Goal: Navigation & Orientation: Find specific page/section

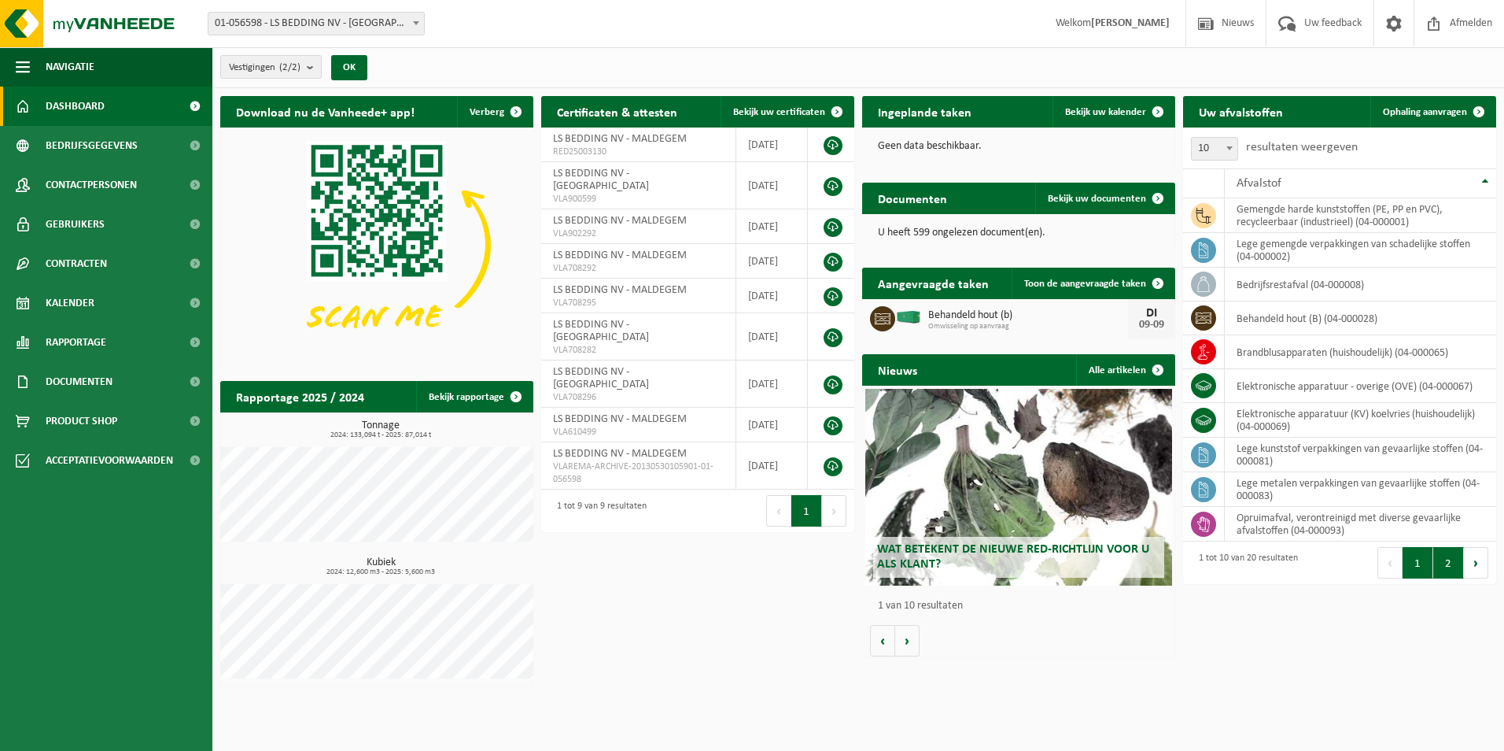
click at [1452, 563] on button "2" at bounding box center [1448, 562] width 31 height 31
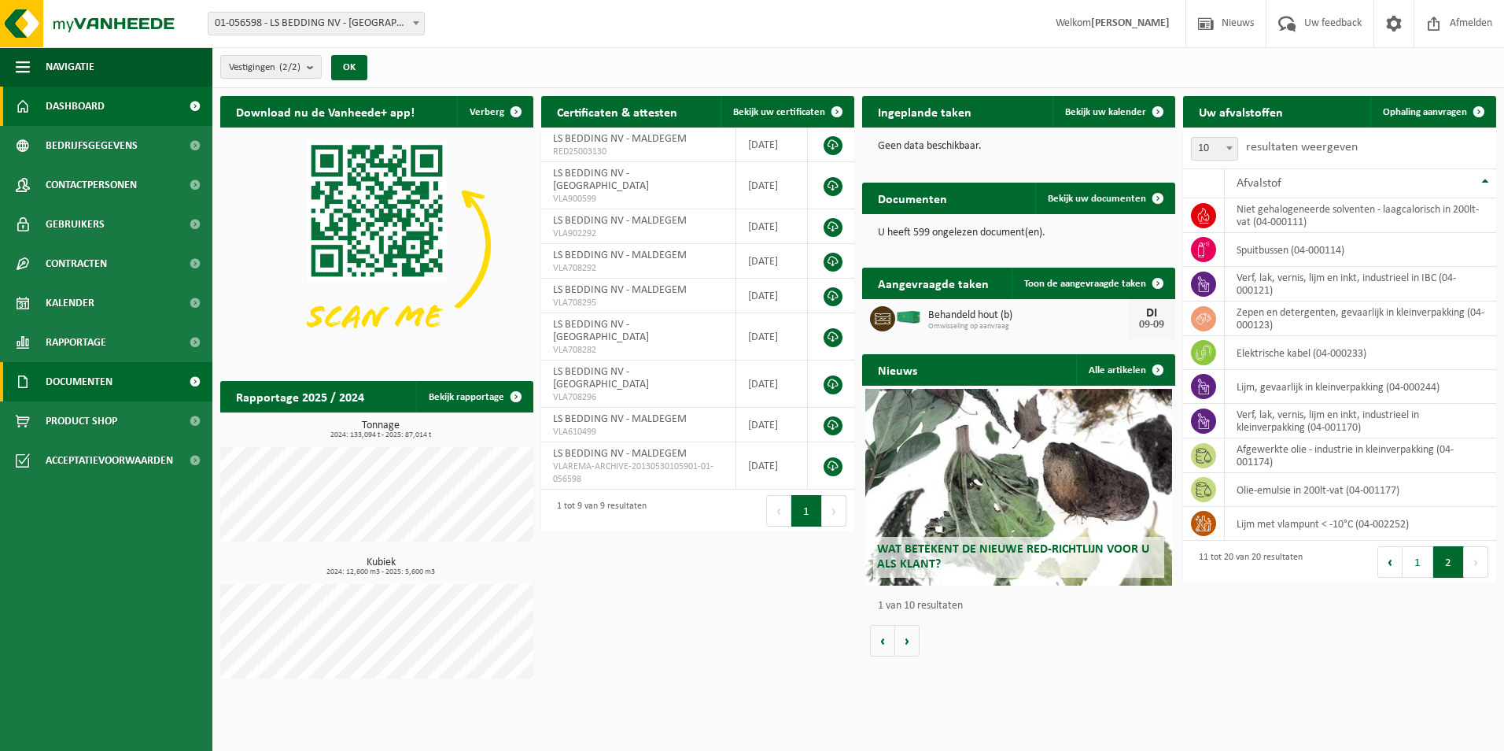
click at [84, 380] on span "Documenten" at bounding box center [79, 381] width 67 height 39
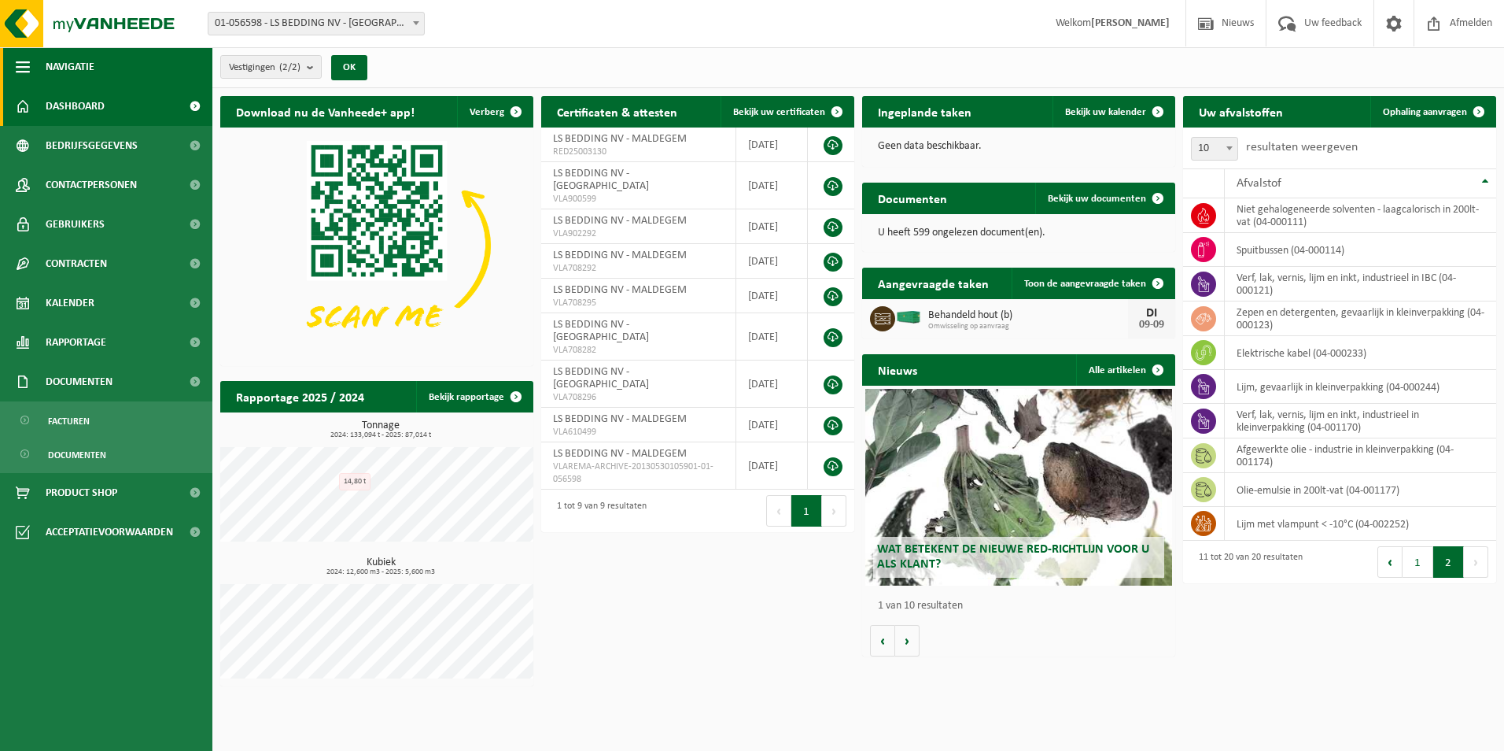
click at [24, 67] on span "button" at bounding box center [23, 66] width 14 height 39
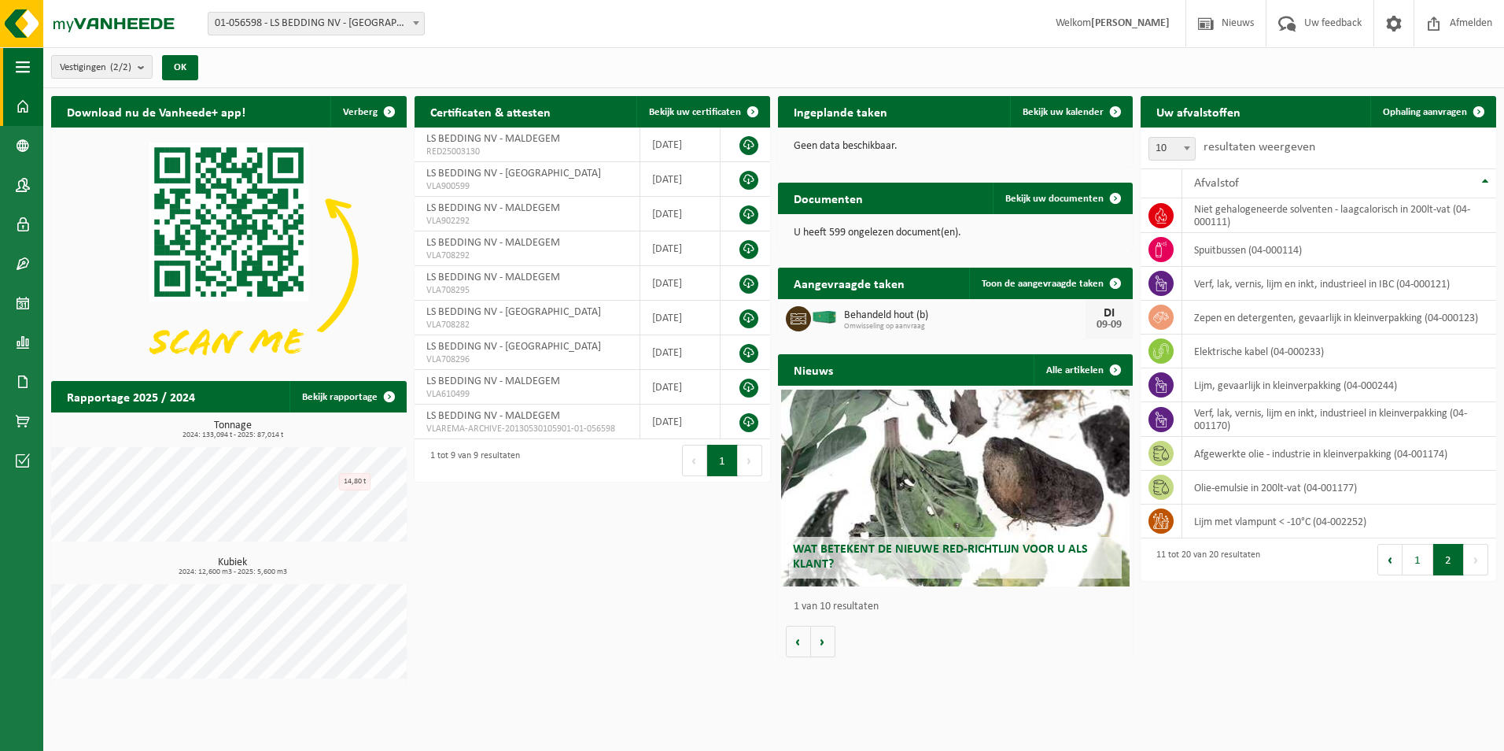
click at [24, 67] on span "button" at bounding box center [23, 66] width 14 height 39
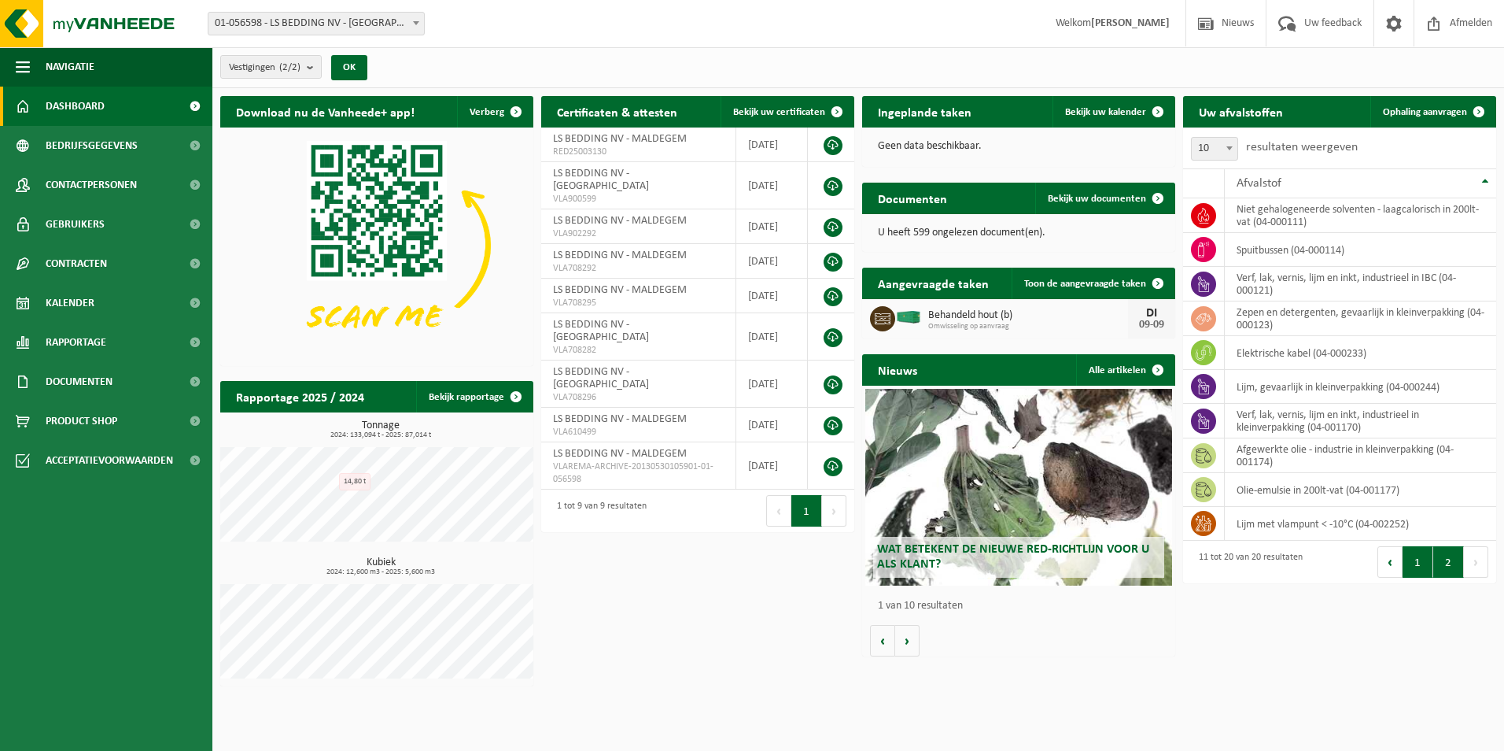
click at [1413, 556] on button "1" at bounding box center [1418, 561] width 31 height 31
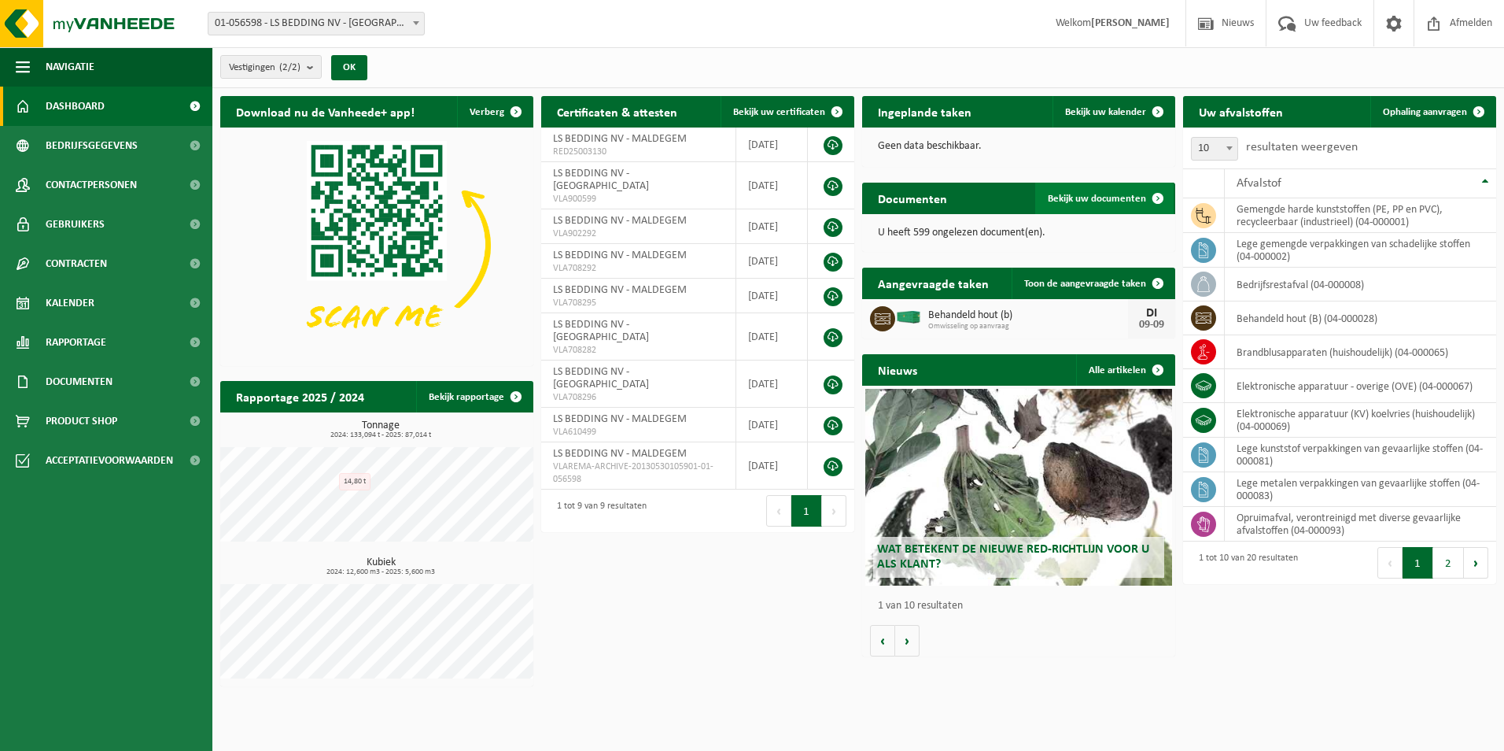
click at [1102, 197] on span "Bekijk uw documenten" at bounding box center [1097, 199] width 98 height 10
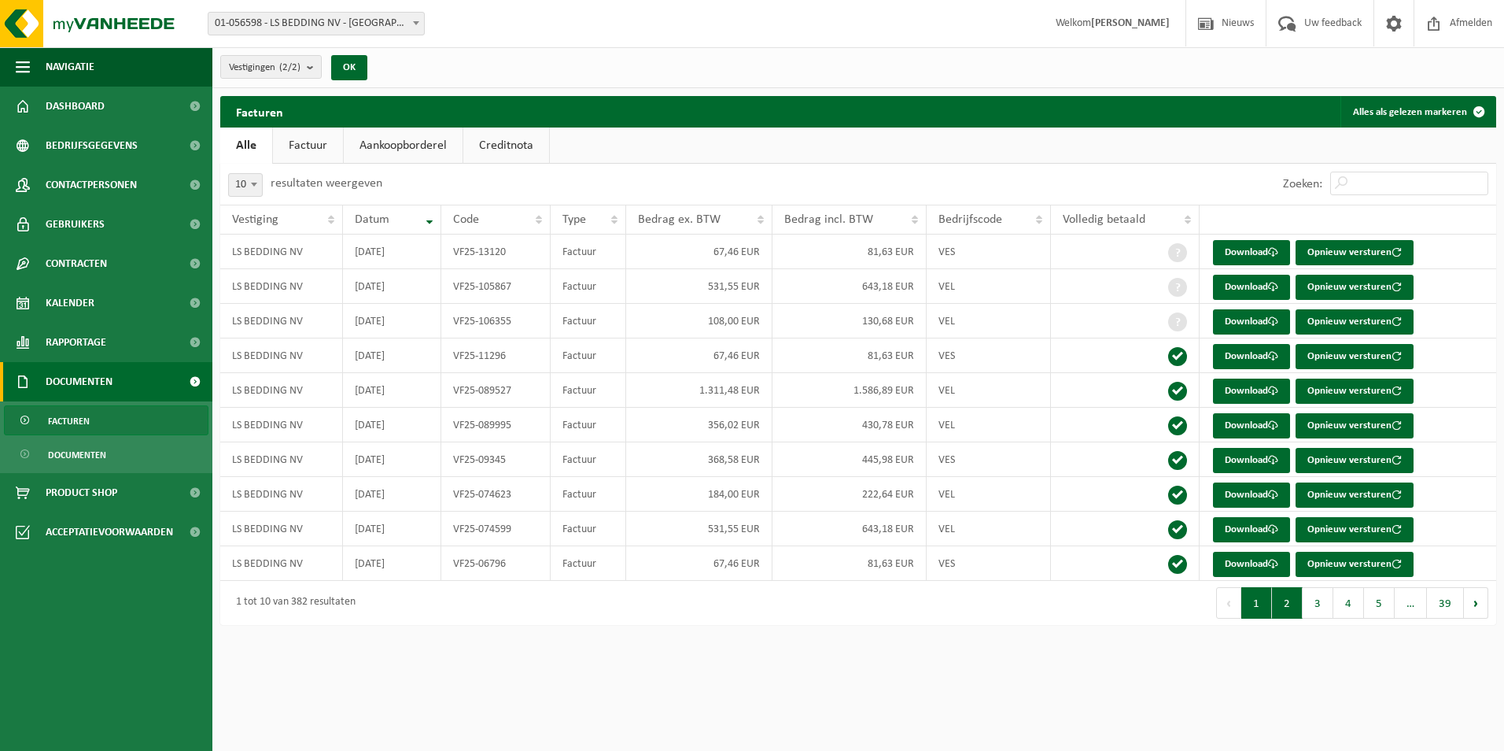
click at [1291, 607] on button "2" at bounding box center [1287, 602] width 31 height 31
click at [1339, 607] on button "4" at bounding box center [1349, 602] width 31 height 31
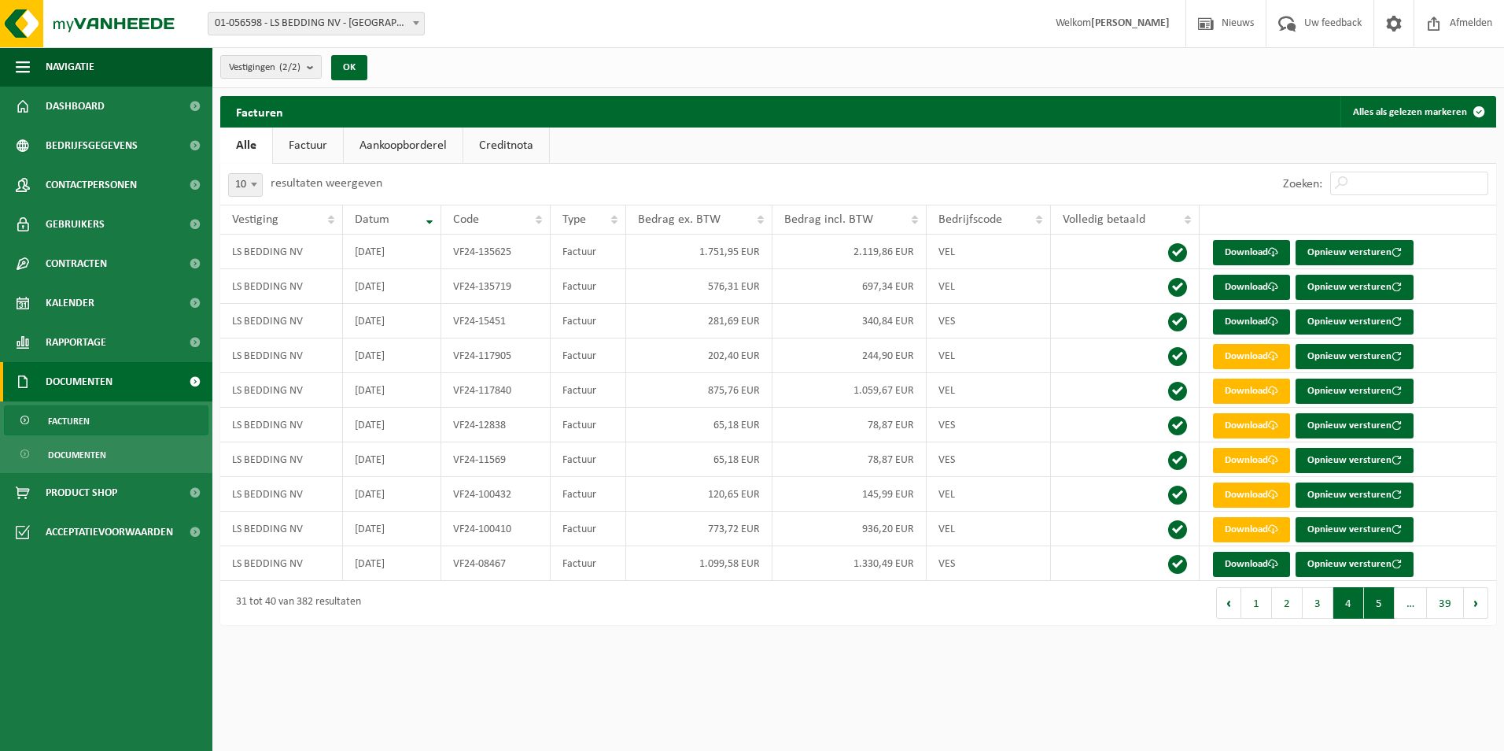
click at [1377, 607] on button "5" at bounding box center [1379, 602] width 31 height 31
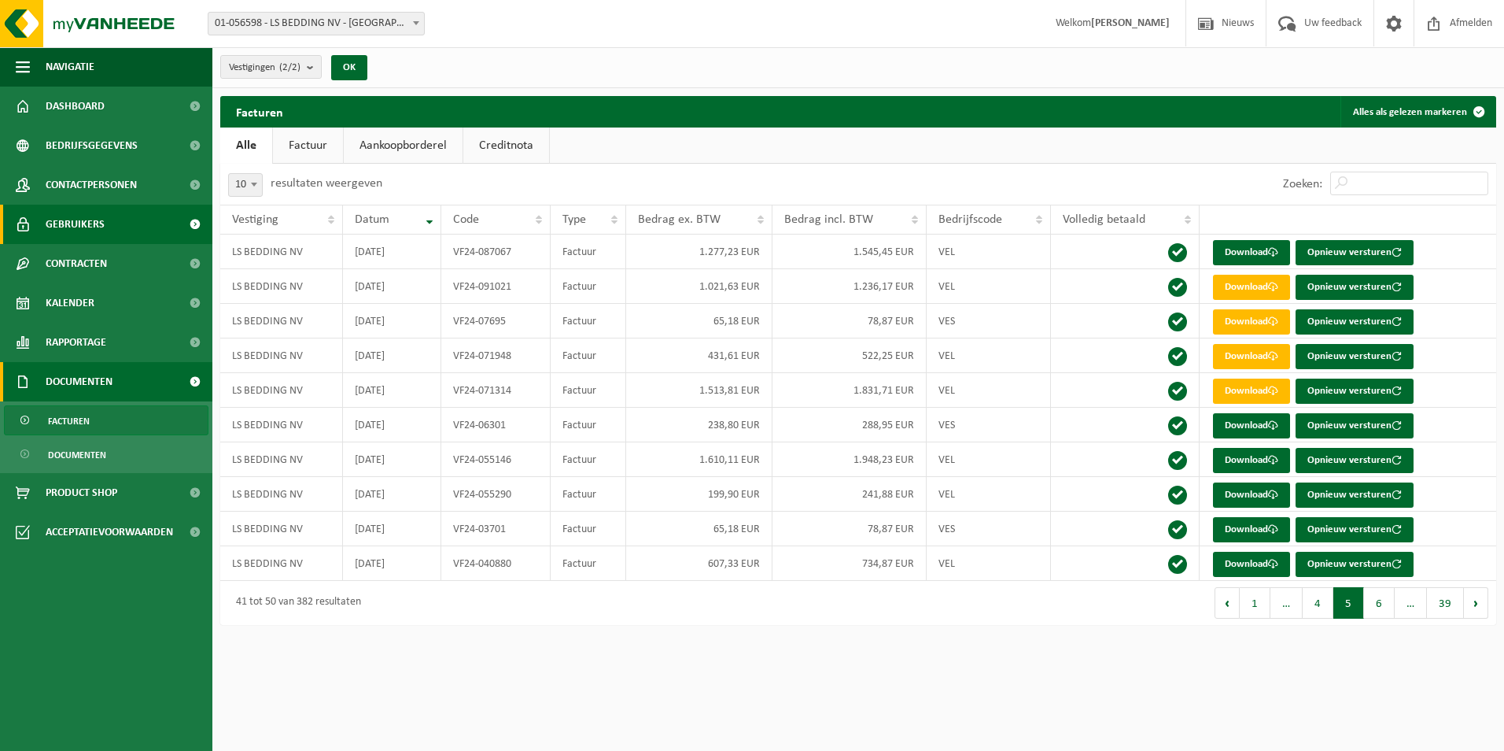
click at [183, 218] on span at bounding box center [194, 224] width 35 height 39
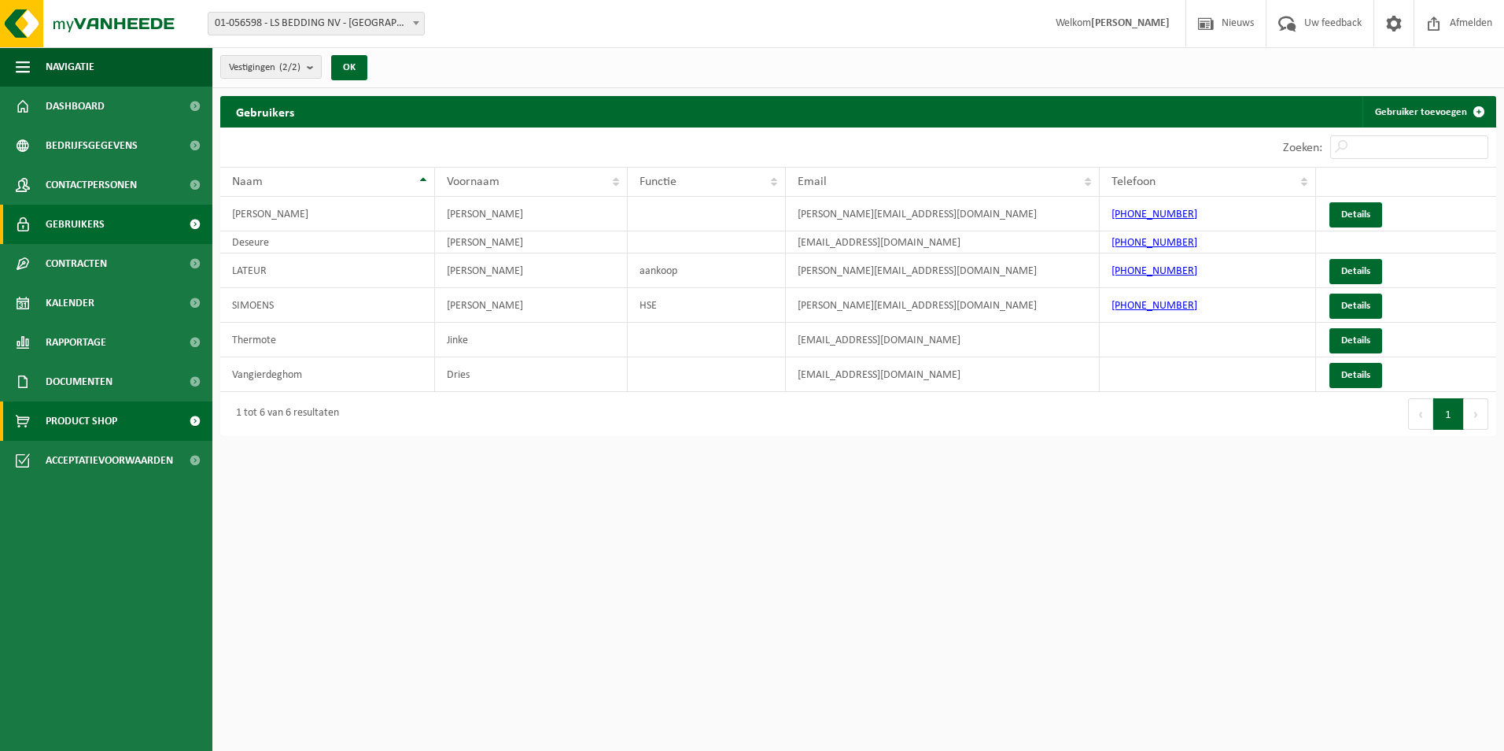
click at [90, 426] on span "Product Shop" at bounding box center [82, 420] width 72 height 39
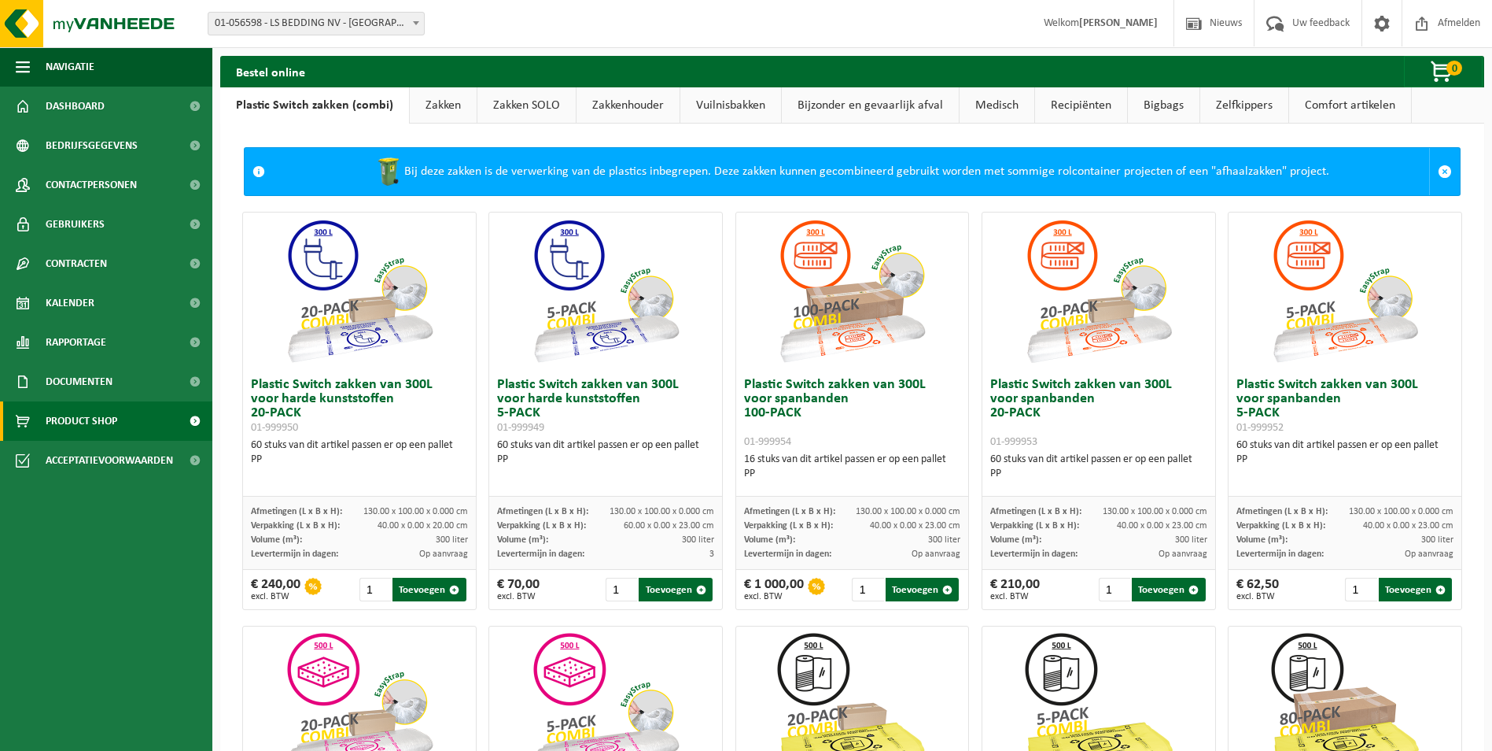
click at [1083, 106] on link "Recipiënten" at bounding box center [1081, 105] width 92 height 36
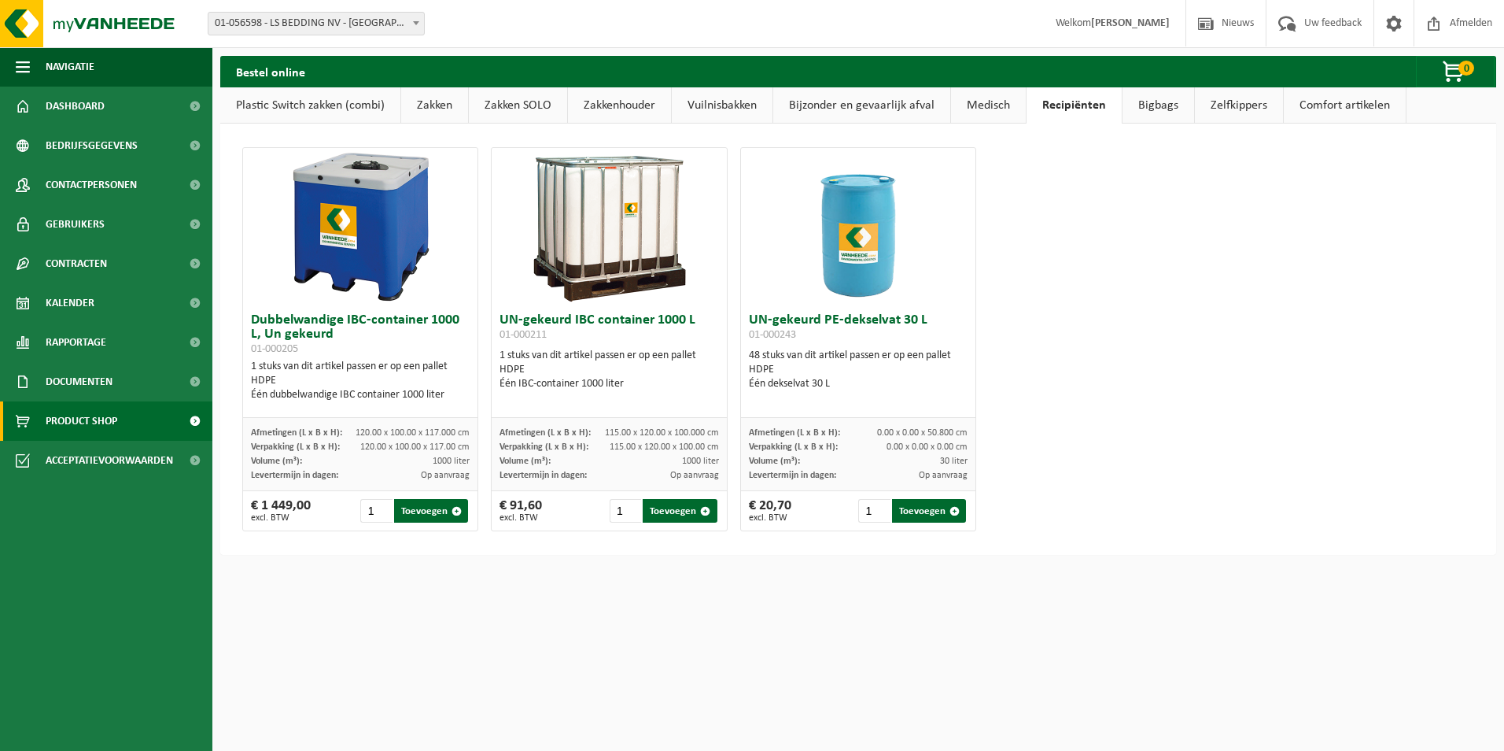
click at [1150, 103] on link "Bigbags" at bounding box center [1159, 105] width 72 height 36
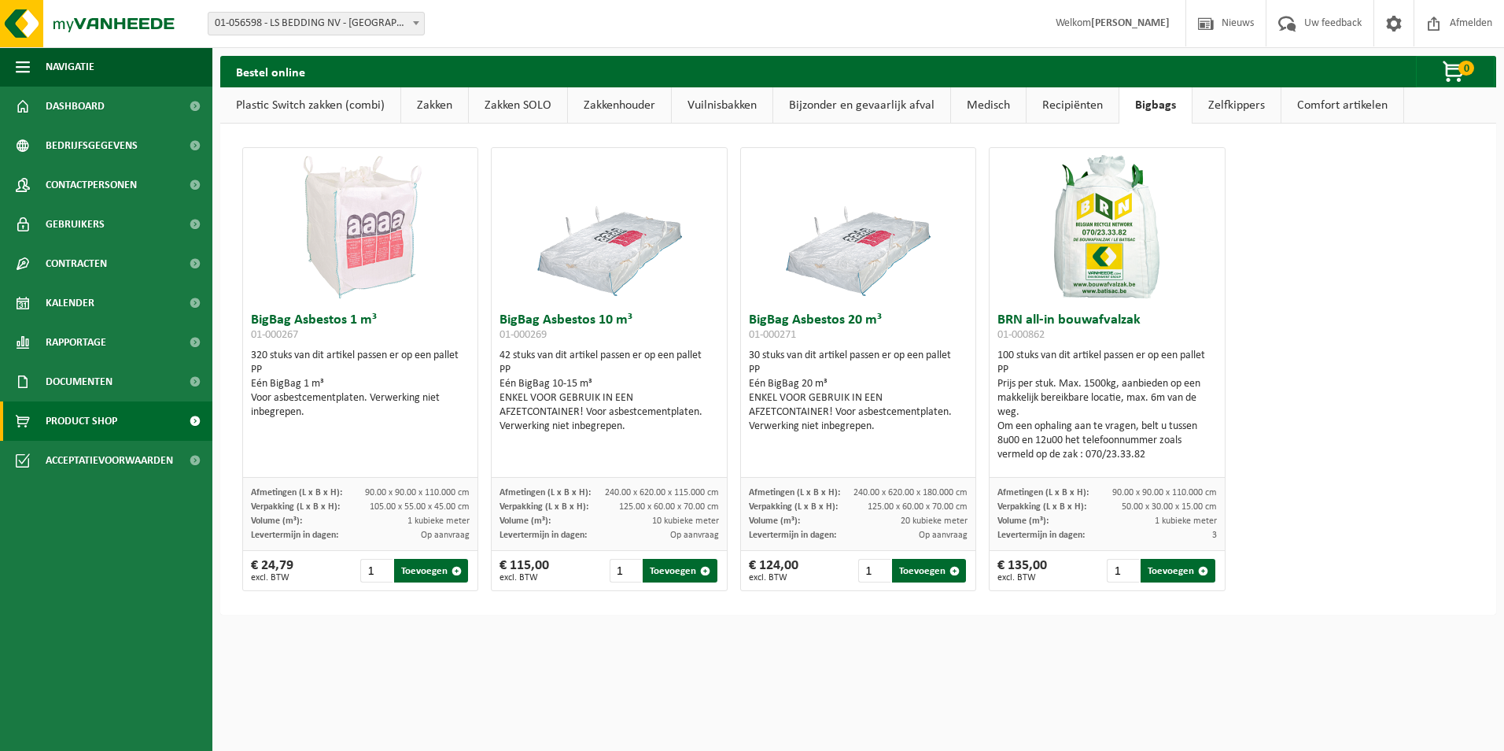
click at [1227, 105] on link "Zelfkippers" at bounding box center [1237, 105] width 88 height 36
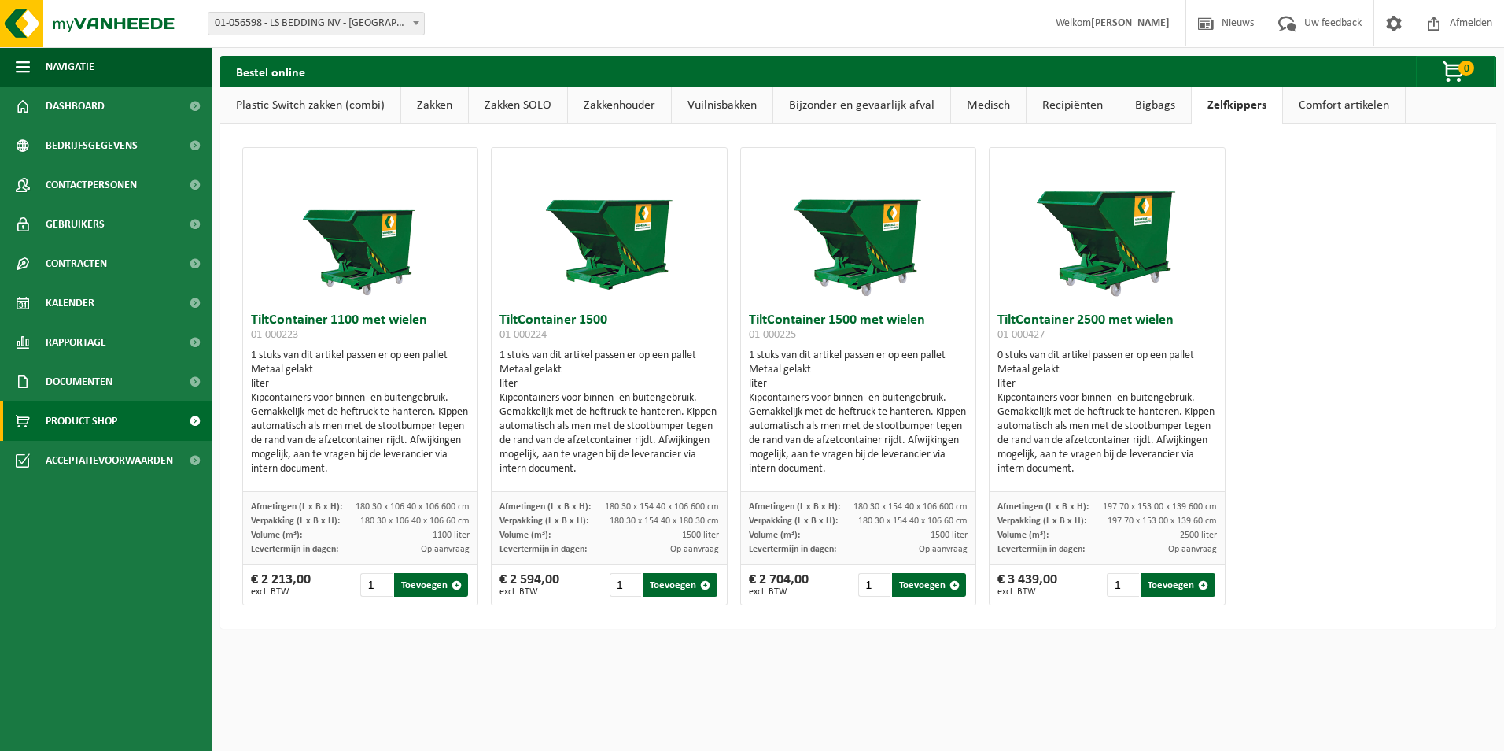
click at [1300, 105] on link "Comfort artikelen" at bounding box center [1344, 105] width 122 height 36
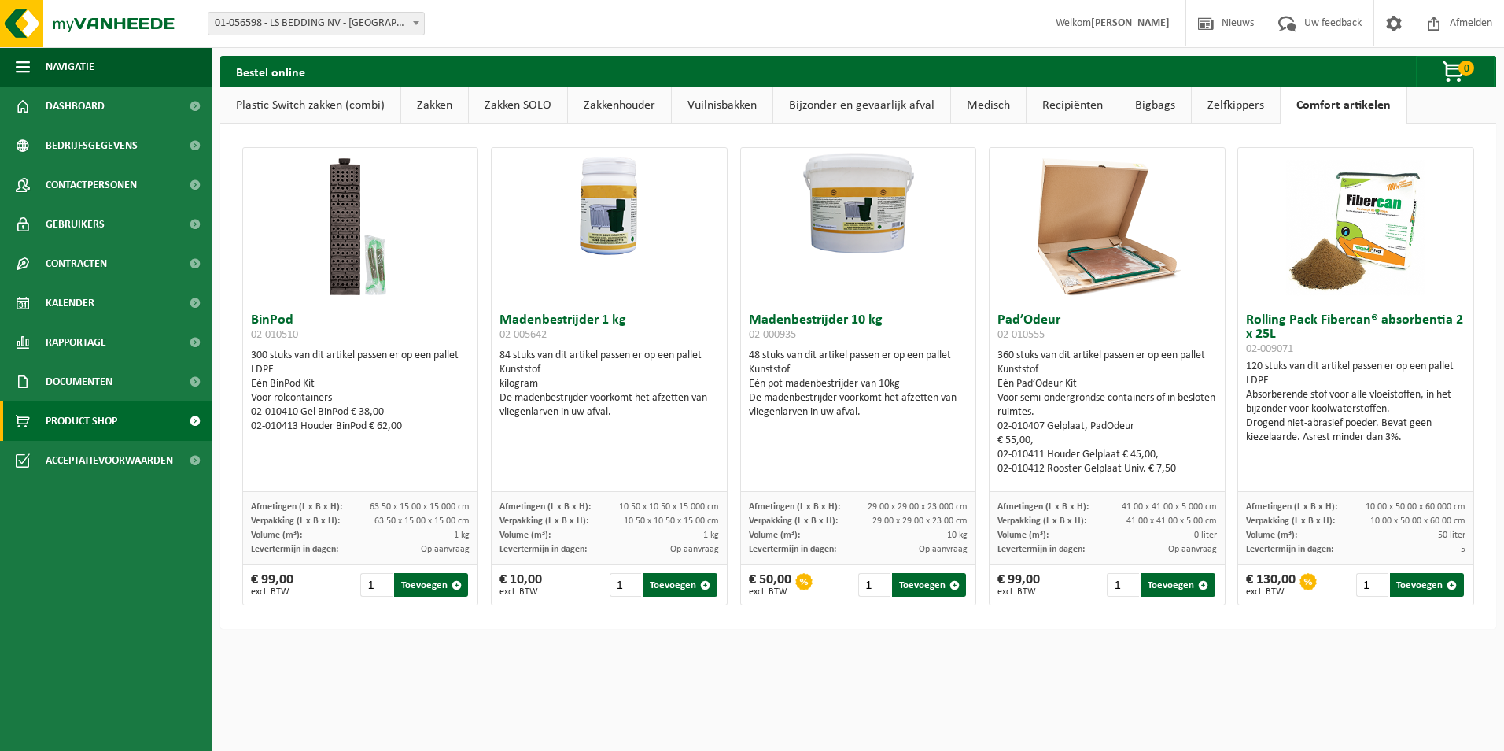
click at [266, 104] on link "Plastic Switch zakken (combi)" at bounding box center [310, 105] width 180 height 36
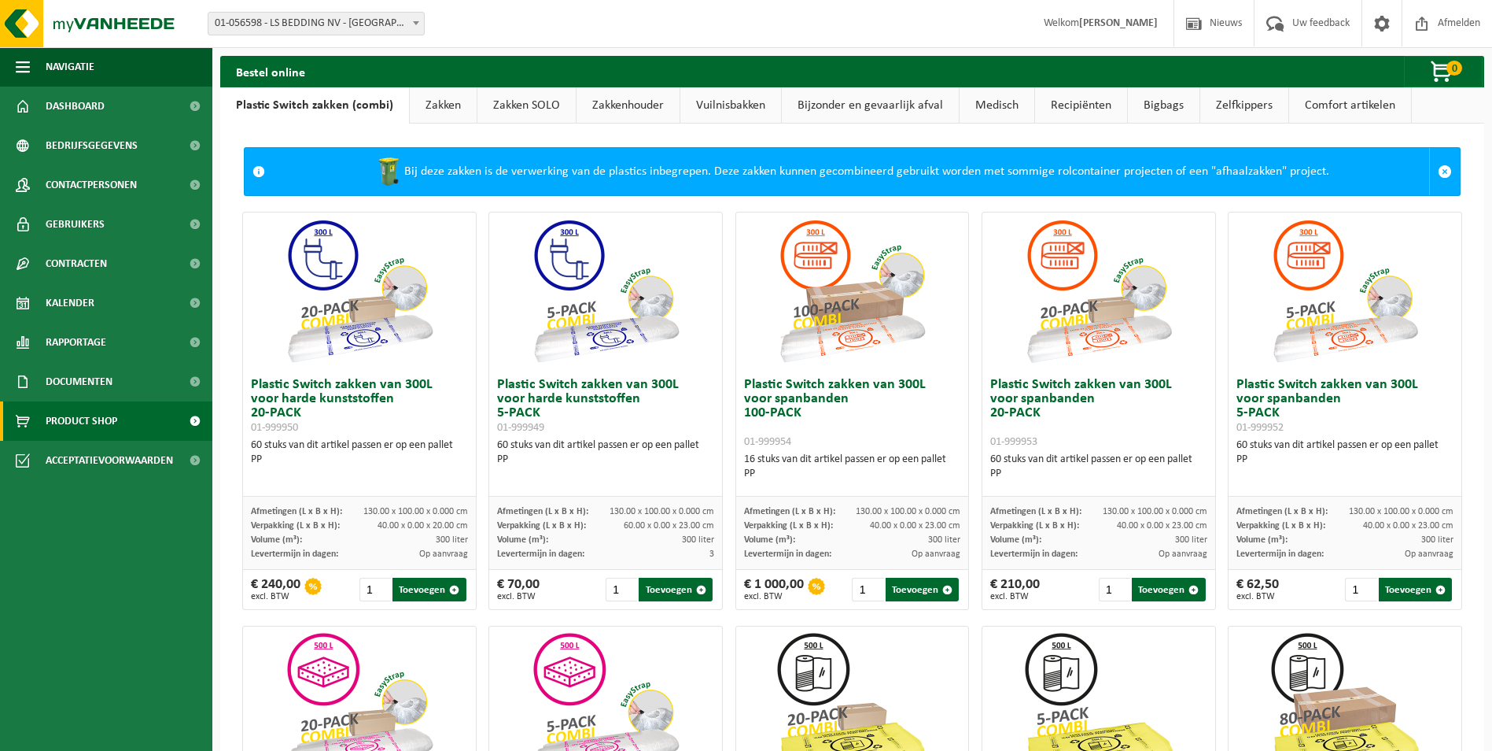
click at [419, 101] on link "Zakken" at bounding box center [443, 105] width 67 height 36
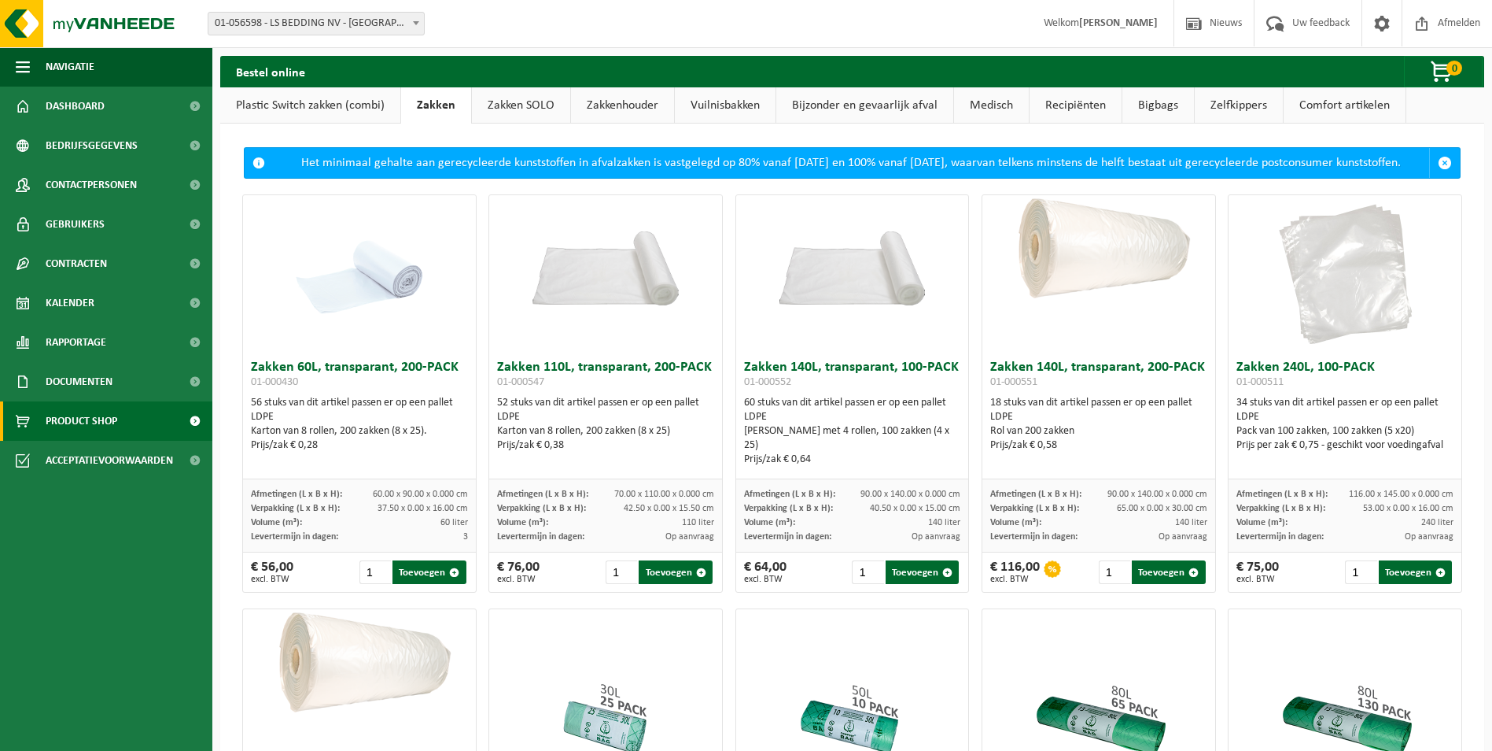
click at [504, 106] on link "Zakken SOLO" at bounding box center [521, 105] width 98 height 36
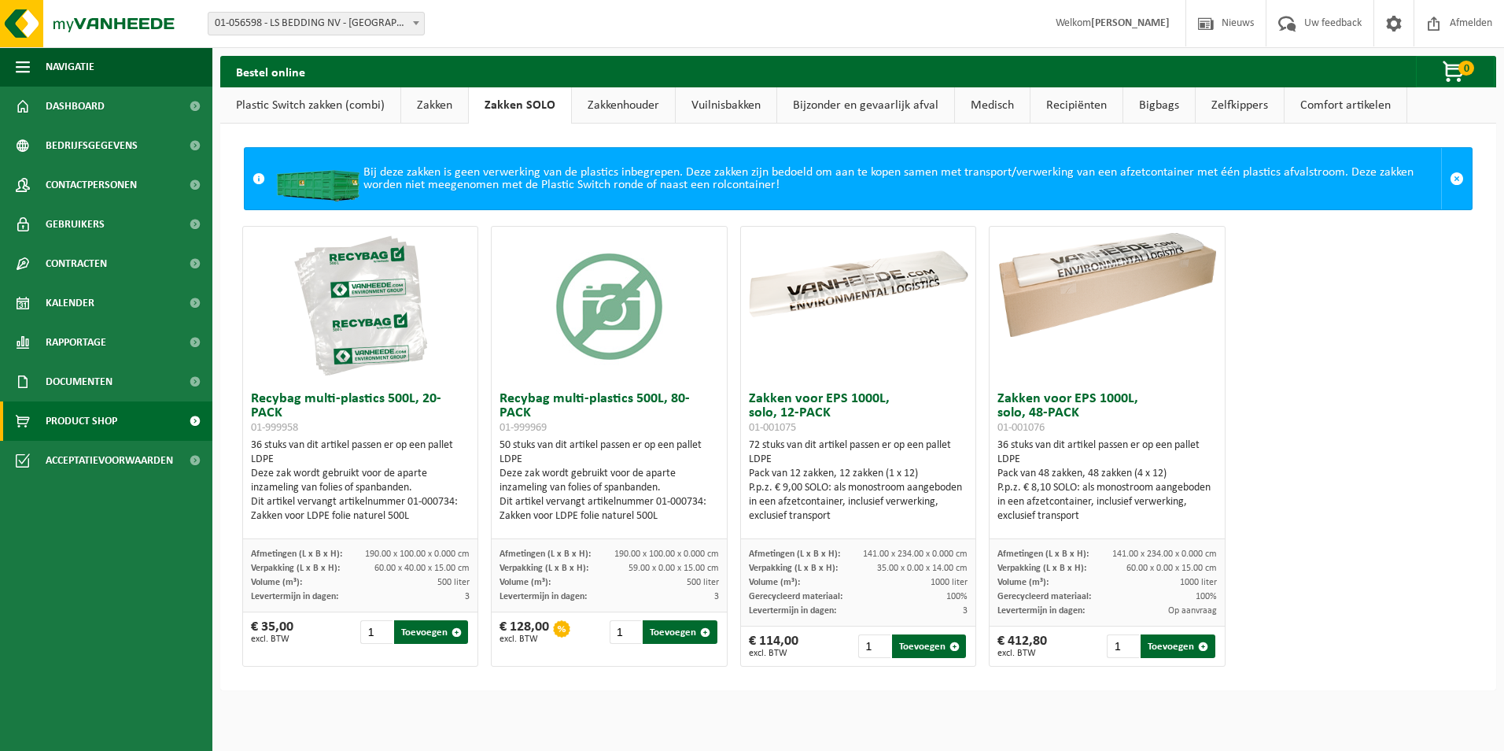
click at [574, 106] on link "Zakkenhouder" at bounding box center [623, 105] width 103 height 36
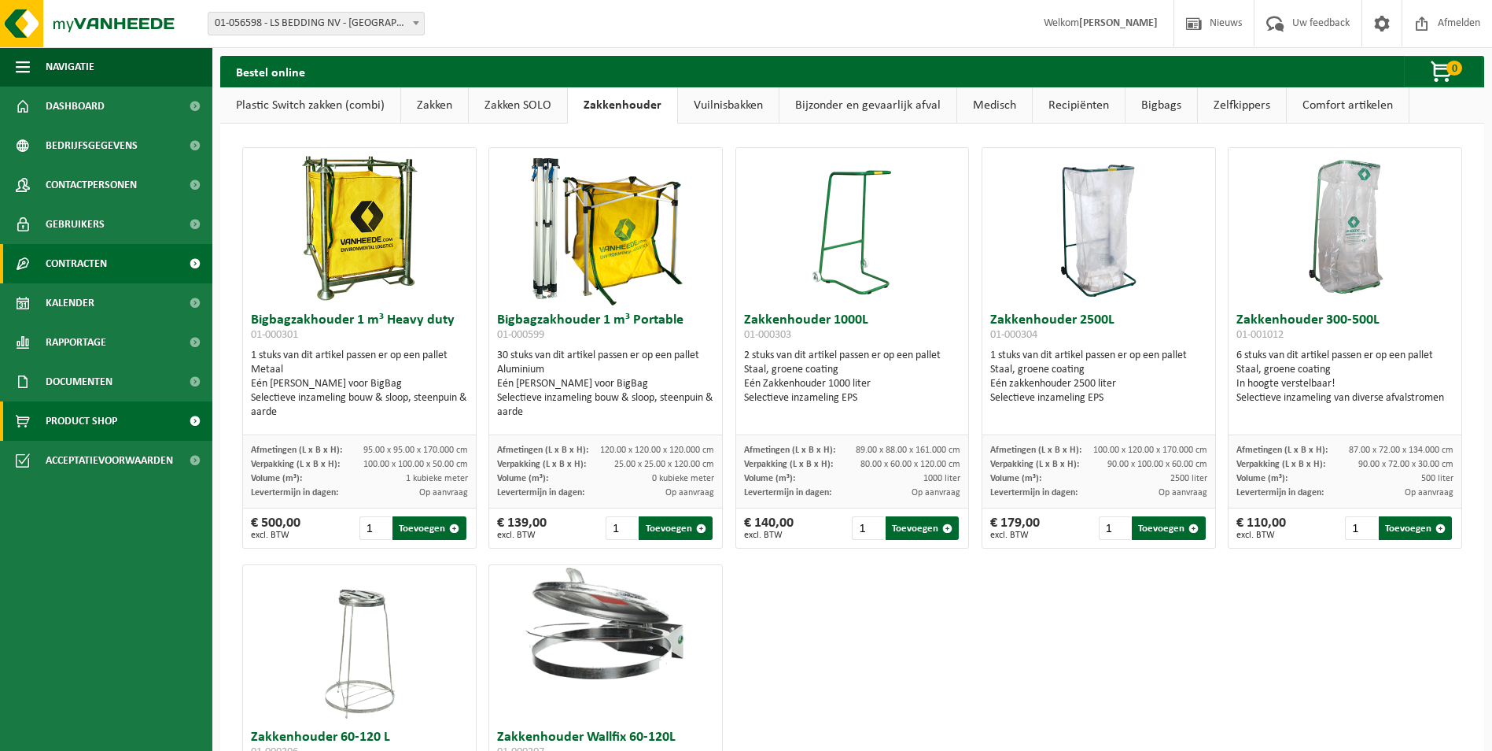
click at [105, 265] on span "Contracten" at bounding box center [76, 263] width 61 height 39
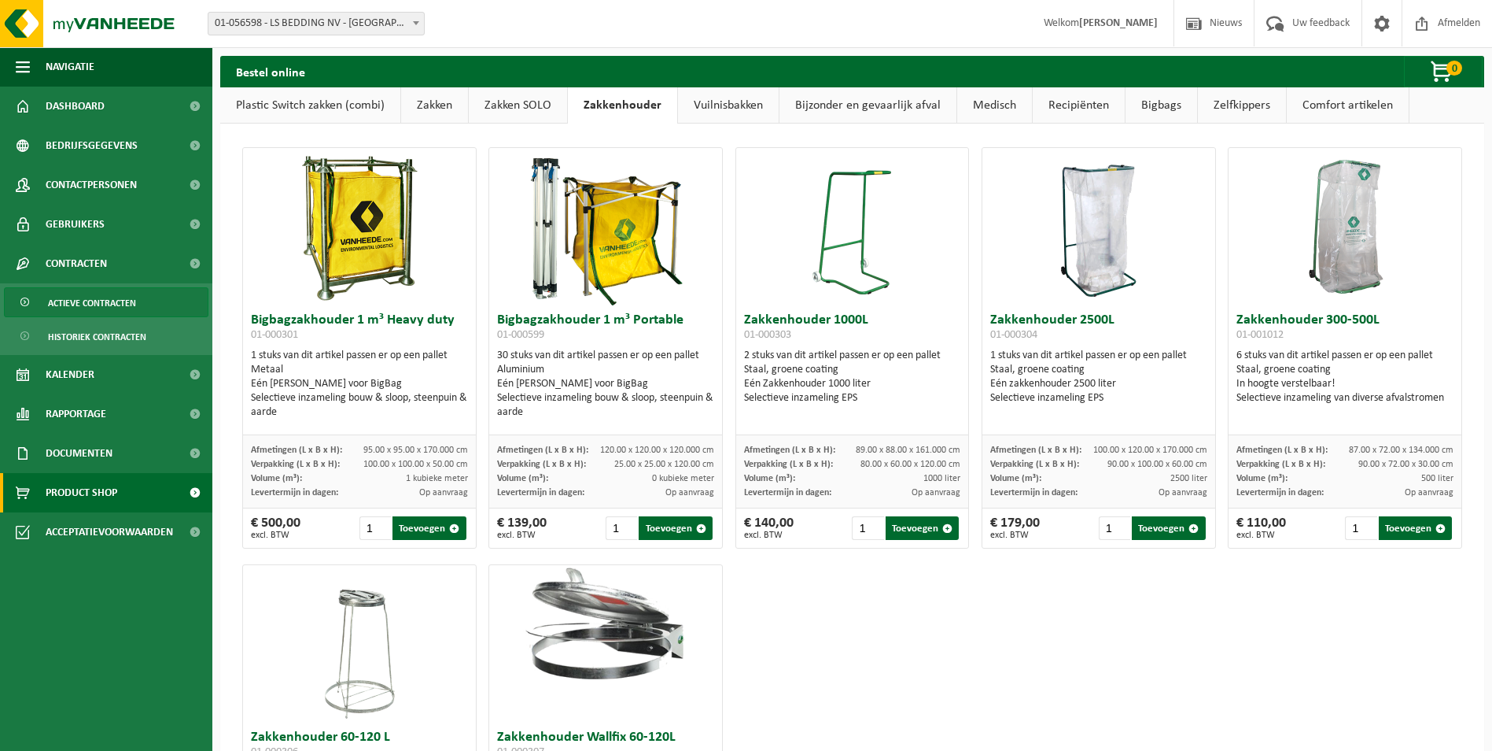
click at [105, 301] on span "Actieve contracten" at bounding box center [92, 303] width 88 height 30
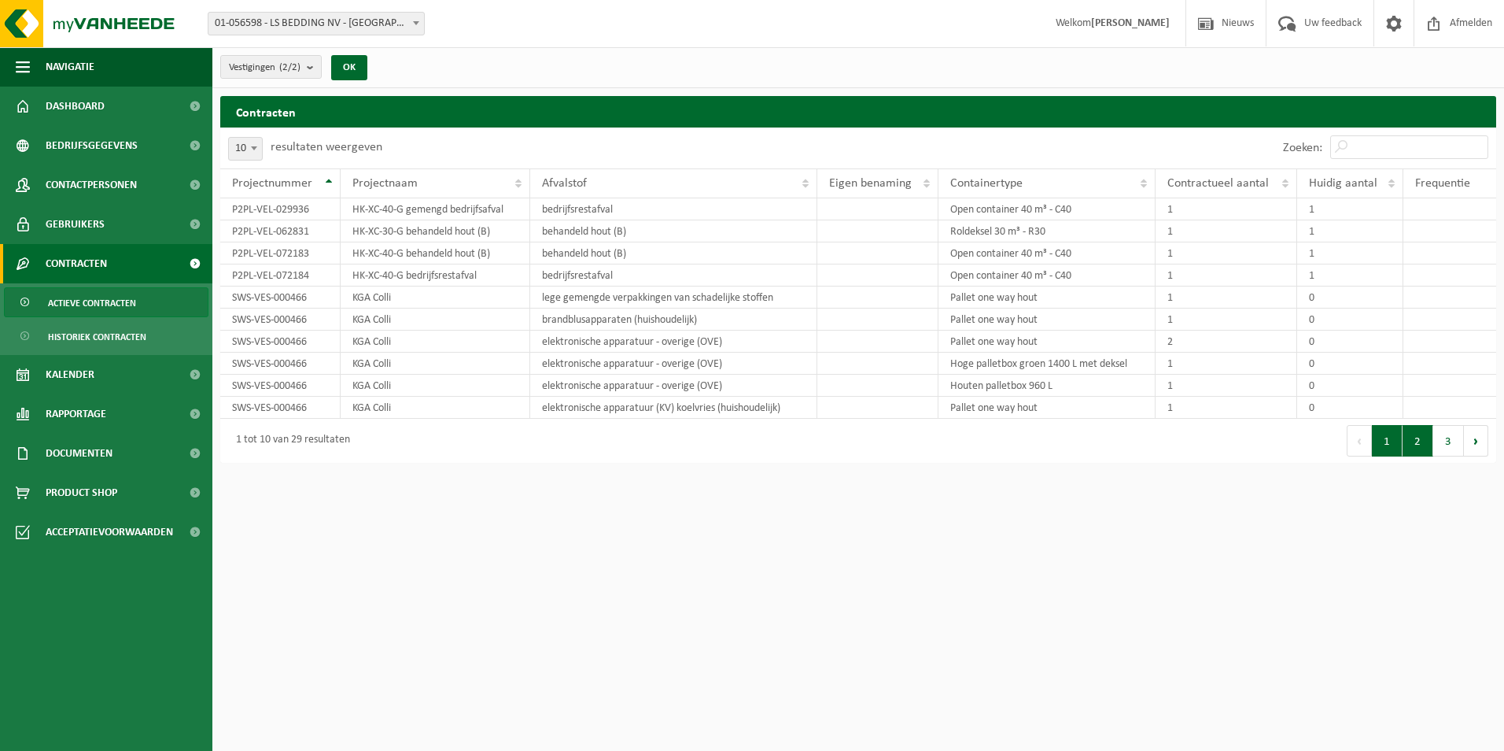
click at [1422, 445] on button "2" at bounding box center [1418, 440] width 31 height 31
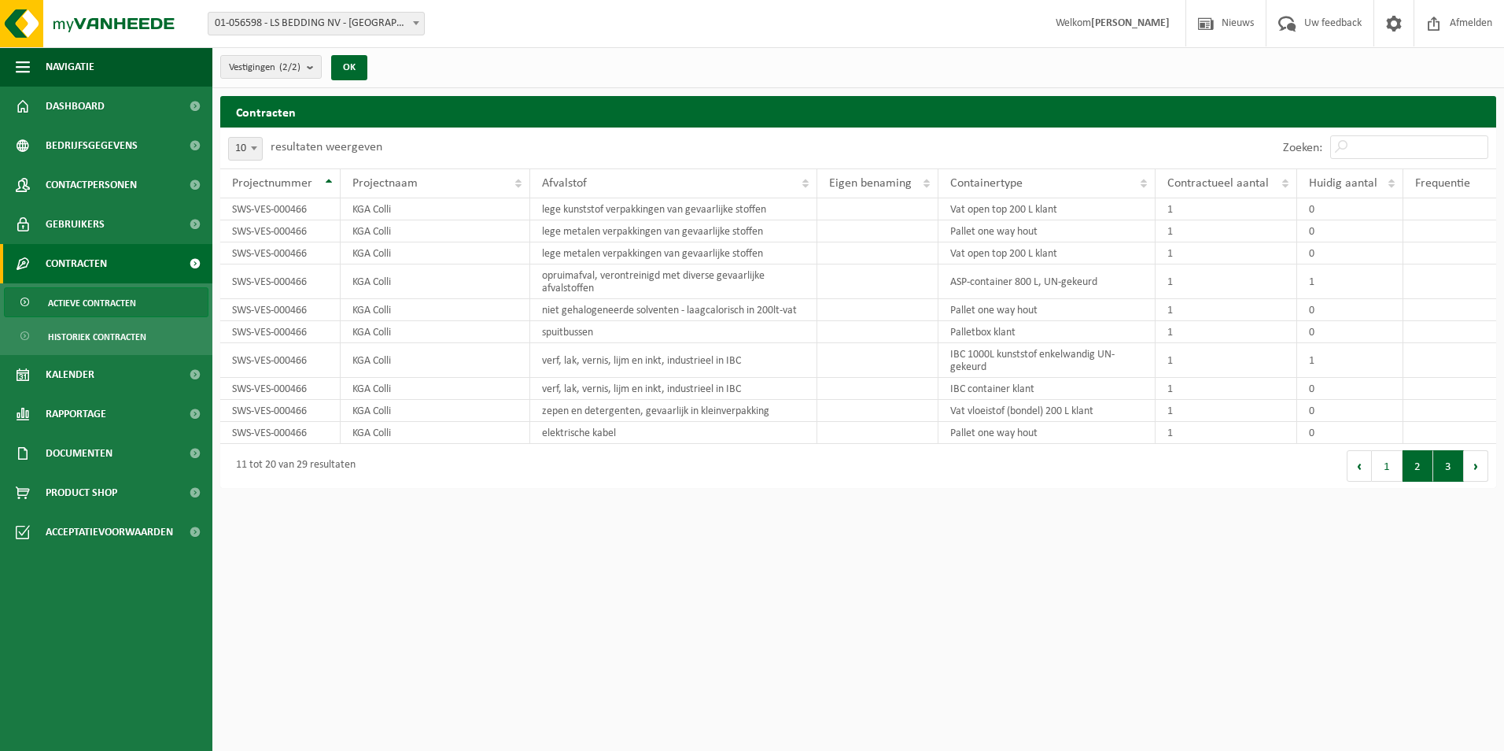
click at [1458, 464] on button "3" at bounding box center [1448, 465] width 31 height 31
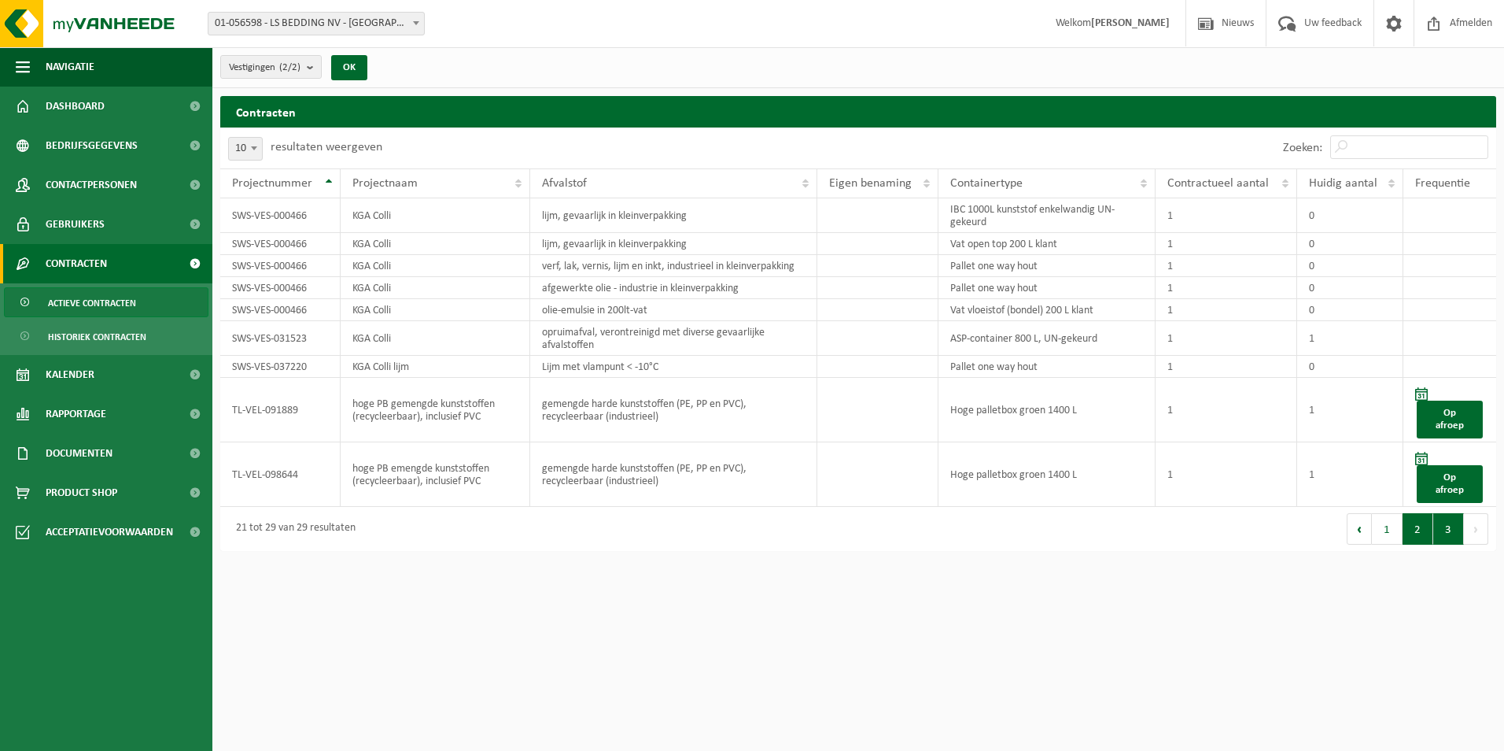
click at [1420, 513] on button "2" at bounding box center [1418, 528] width 31 height 31
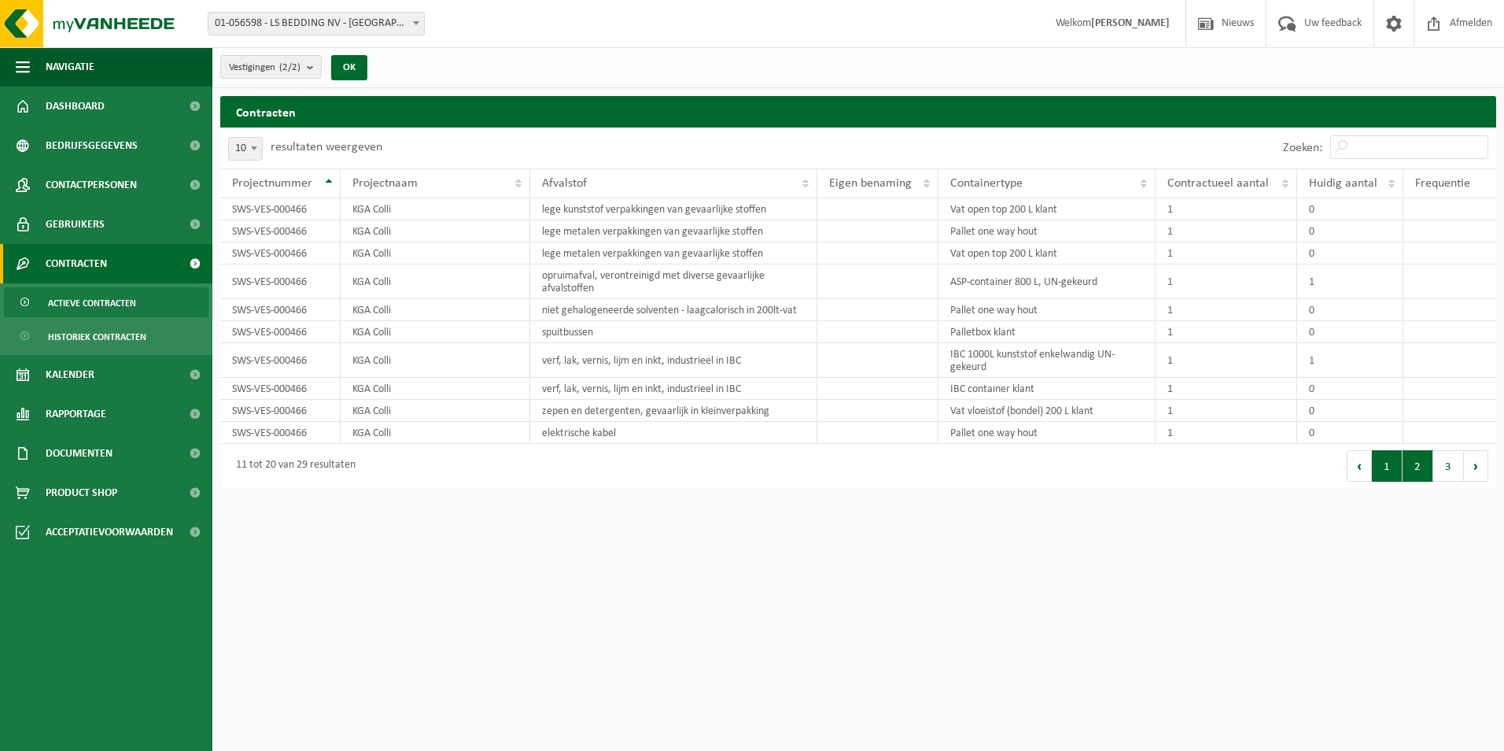
click at [1387, 471] on button "1" at bounding box center [1387, 465] width 31 height 31
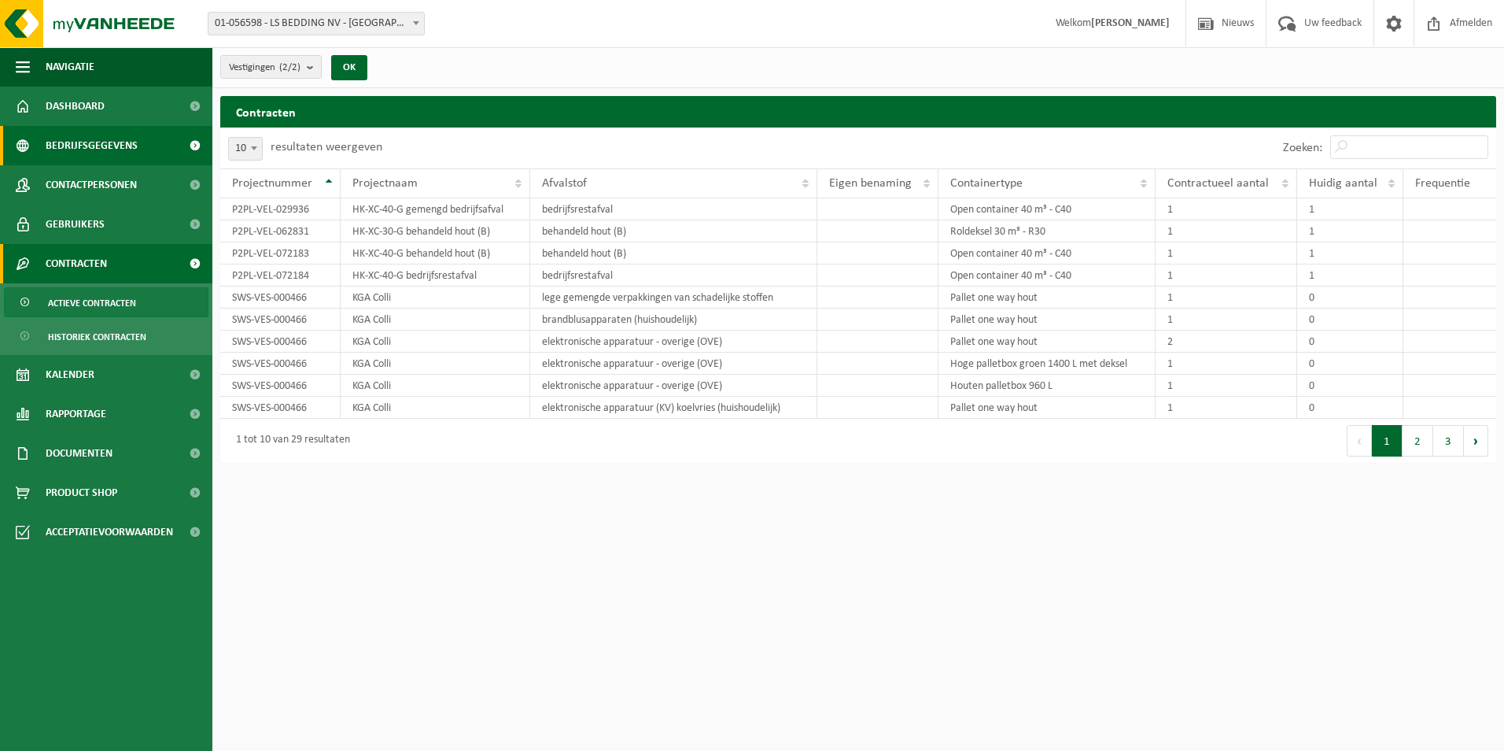
click at [91, 145] on span "Bedrijfsgegevens" at bounding box center [92, 145] width 92 height 39
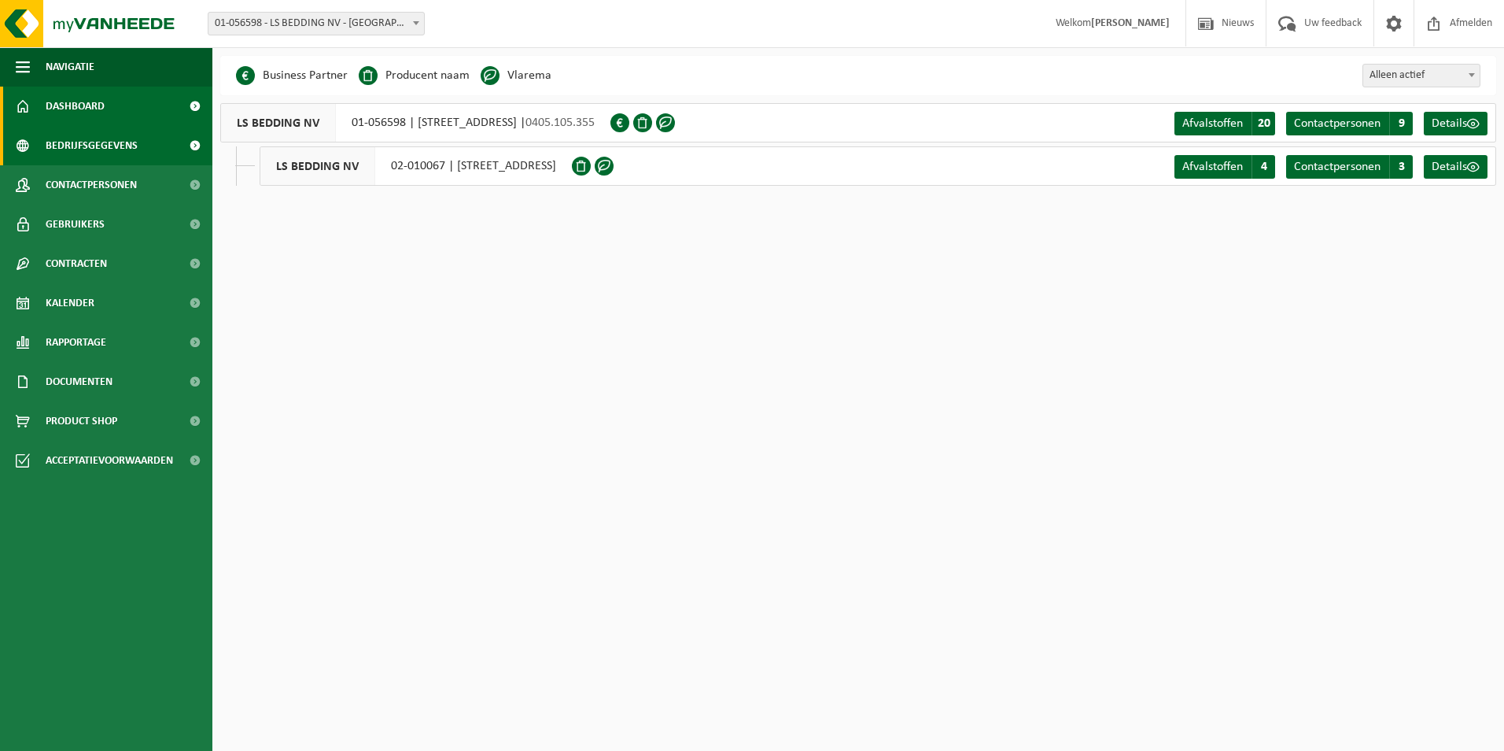
click at [65, 105] on span "Dashboard" at bounding box center [75, 106] width 59 height 39
